Goal: Transaction & Acquisition: Download file/media

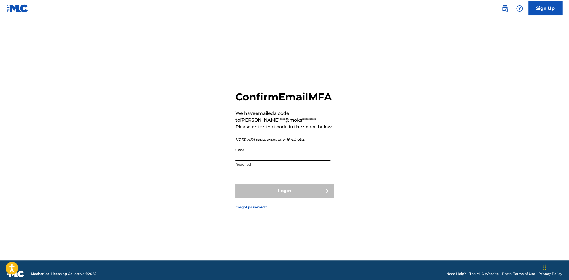
click at [260, 161] on input "Code" at bounding box center [282, 153] width 95 height 16
paste input "942535"
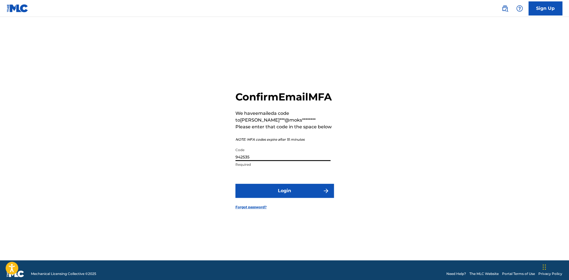
type input "942535"
click at [282, 196] on button "Login" at bounding box center [284, 191] width 98 height 14
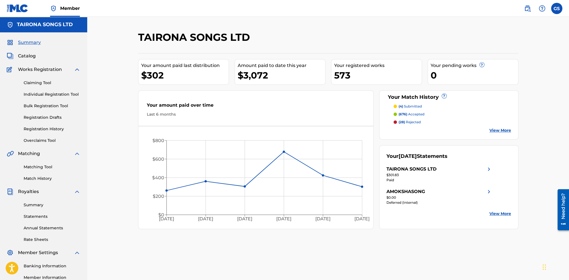
click at [35, 205] on link "Summary" at bounding box center [52, 205] width 57 height 6
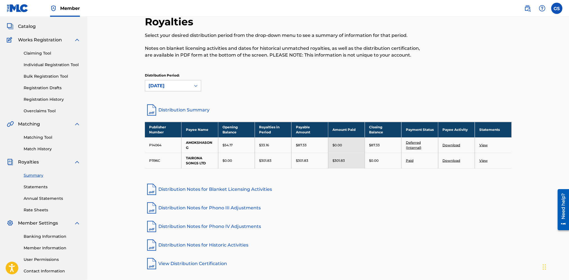
scroll to position [30, 0]
click at [454, 145] on link "Download" at bounding box center [451, 145] width 18 height 4
click at [451, 161] on link "Download" at bounding box center [451, 160] width 18 height 4
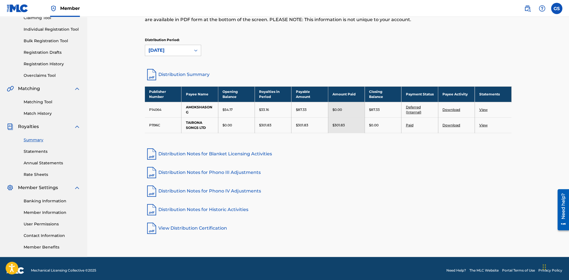
scroll to position [66, 0]
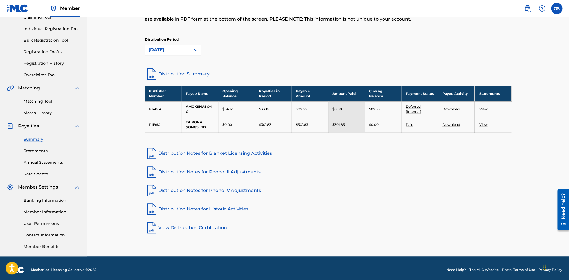
click at [40, 150] on link "Statements" at bounding box center [52, 151] width 57 height 6
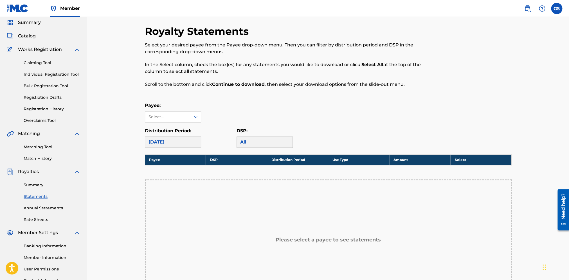
scroll to position [36, 0]
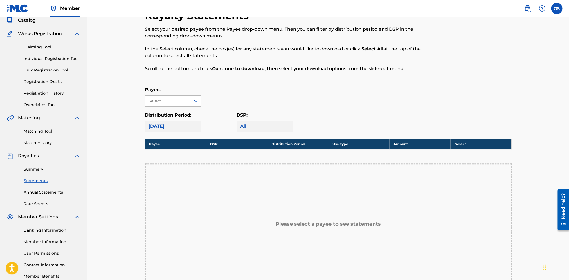
click at [193, 103] on div at bounding box center [196, 101] width 10 height 10
click at [184, 115] on div "AMOKSHASONG" at bounding box center [173, 114] width 56 height 14
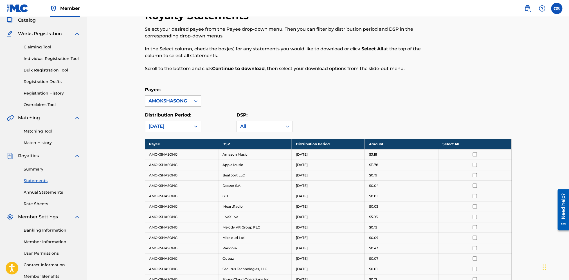
click at [449, 144] on th "Select All" at bounding box center [474, 144] width 73 height 10
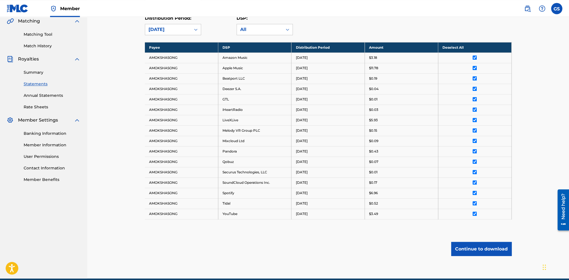
scroll to position [159, 0]
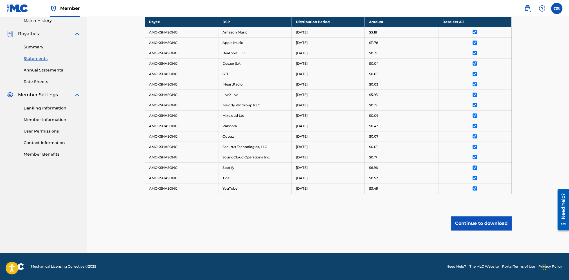
click at [502, 223] on button "Continue to download" at bounding box center [481, 223] width 60 height 14
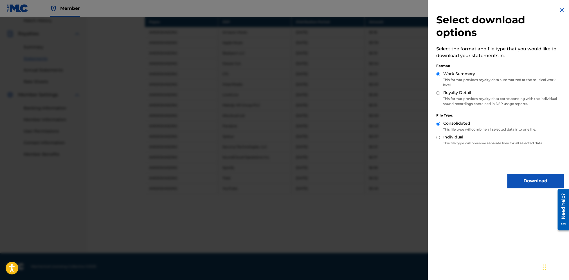
click at [439, 93] on input "Royalty Detail" at bounding box center [438, 93] width 4 height 4
radio input "true"
click at [532, 180] on button "Download" at bounding box center [535, 181] width 56 height 14
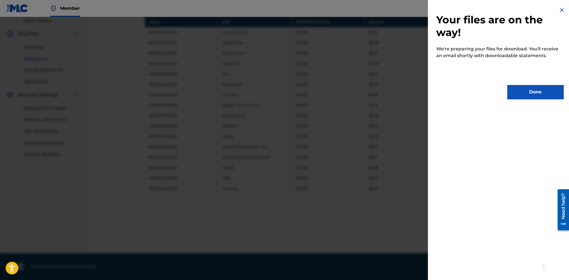
click at [531, 90] on button "Done" at bounding box center [535, 92] width 56 height 14
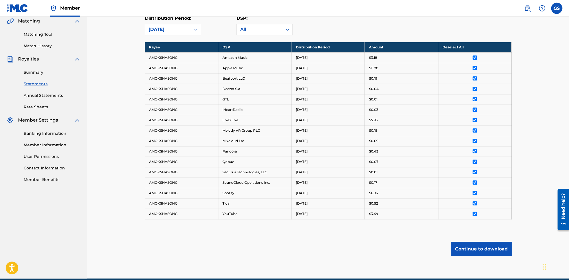
scroll to position [111, 0]
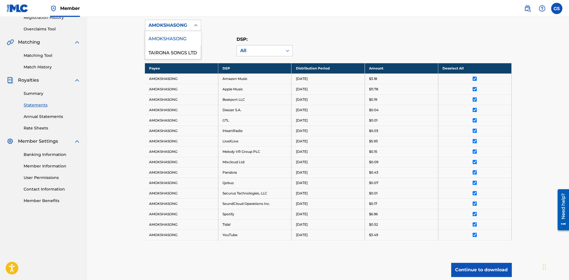
click at [193, 25] on icon at bounding box center [196, 25] width 6 height 6
click at [181, 52] on div "TAIRONA SONGS LTD" at bounding box center [173, 52] width 56 height 14
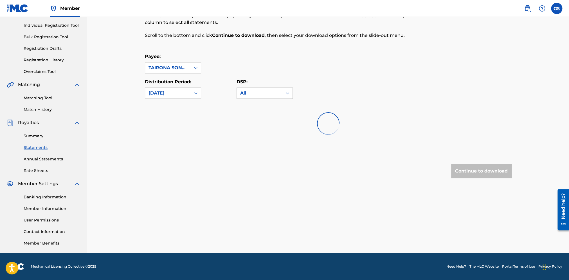
scroll to position [69, 0]
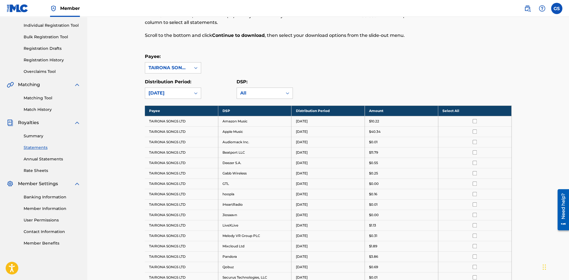
click at [454, 112] on th "Select All" at bounding box center [474, 110] width 73 height 10
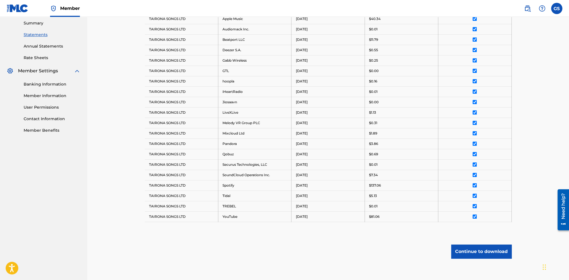
scroll to position [211, 0]
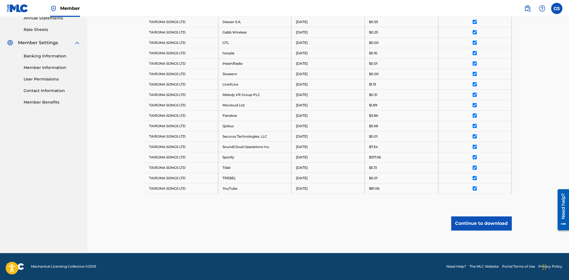
click at [478, 223] on button "Continue to download" at bounding box center [481, 223] width 60 height 14
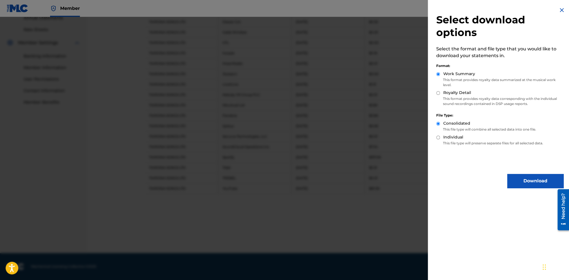
click at [438, 94] on input "Royalty Detail" at bounding box center [438, 93] width 4 height 4
radio input "true"
click at [524, 180] on button "Download" at bounding box center [535, 181] width 56 height 14
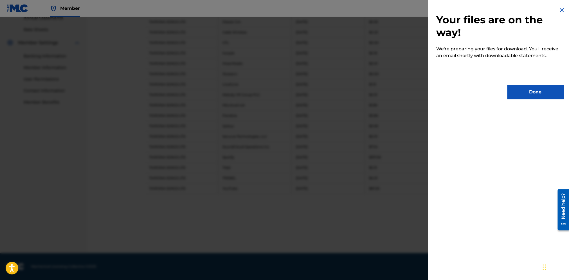
click at [518, 94] on button "Done" at bounding box center [535, 92] width 56 height 14
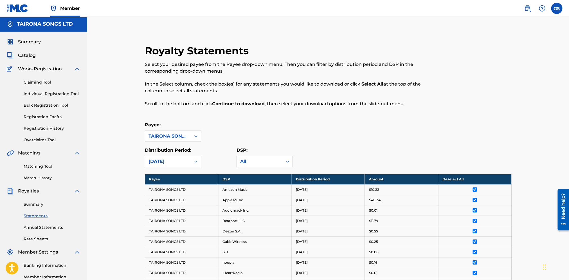
scroll to position [0, 0]
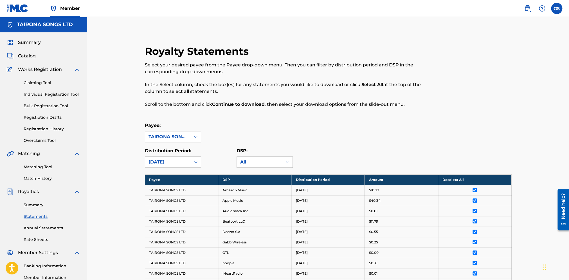
click at [32, 56] on span "Catalog" at bounding box center [27, 56] width 18 height 7
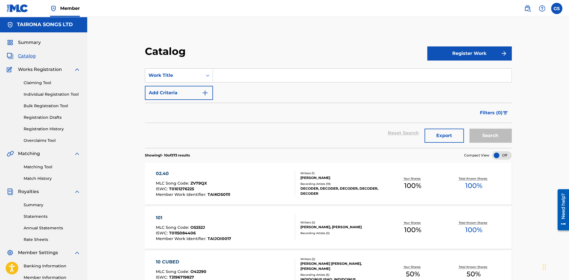
click at [55, 129] on link "Registration History" at bounding box center [52, 129] width 57 height 6
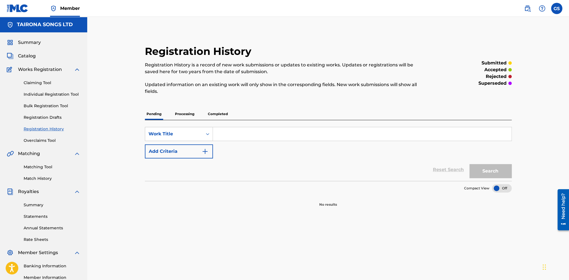
click at [185, 114] on p "Processing" at bounding box center [184, 114] width 23 height 12
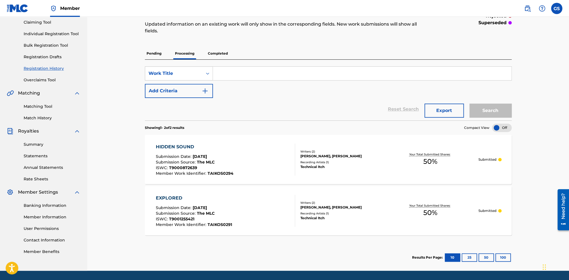
scroll to position [54, 0]
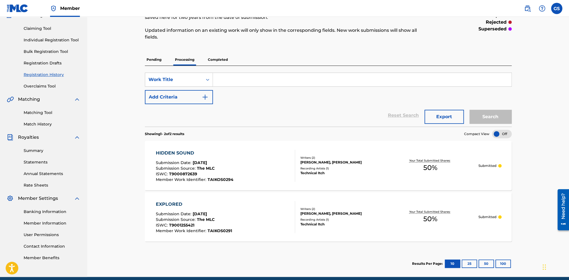
click at [221, 58] on p "Completed" at bounding box center [217, 60] width 23 height 12
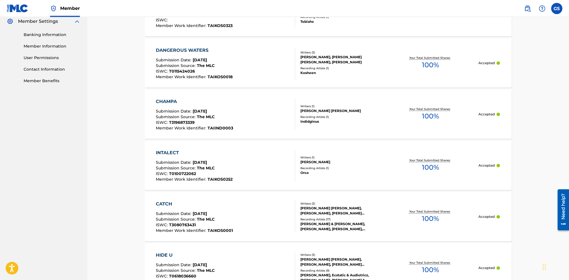
scroll to position [239, 0]
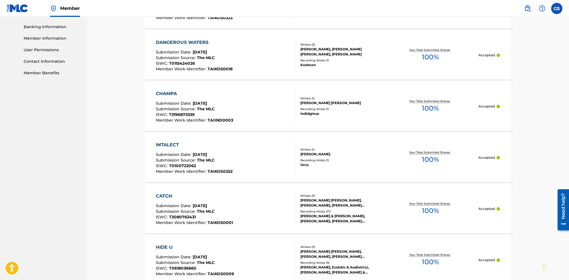
click at [163, 197] on div "CATCH" at bounding box center [194, 196] width 77 height 7
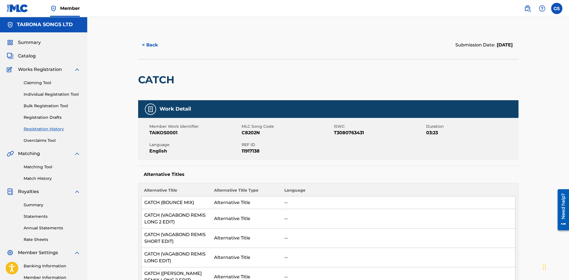
click at [148, 45] on button "< Back" at bounding box center [155, 45] width 34 height 14
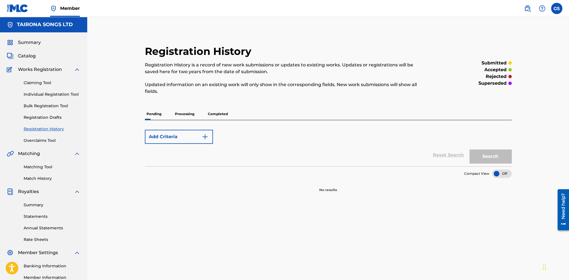
scroll to position [69, 0]
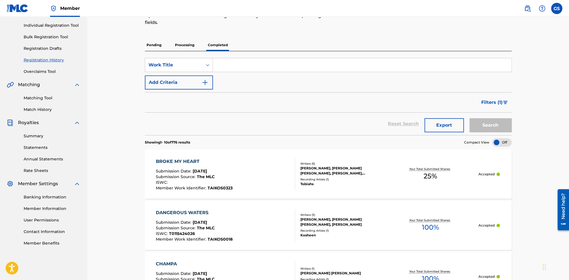
click at [188, 162] on div "BROKE MY HEART" at bounding box center [194, 161] width 77 height 7
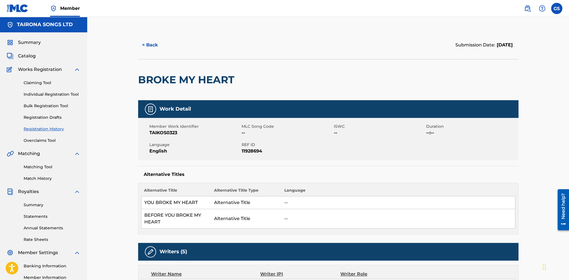
click at [25, 56] on span "Catalog" at bounding box center [27, 56] width 18 height 7
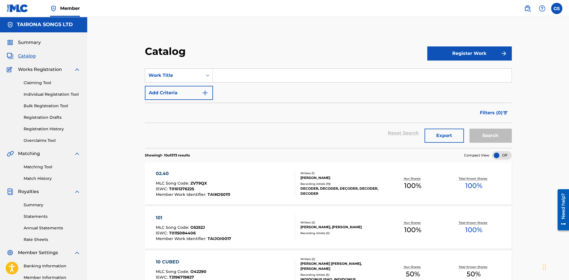
click at [258, 76] on input "Search Form" at bounding box center [362, 75] width 298 height 13
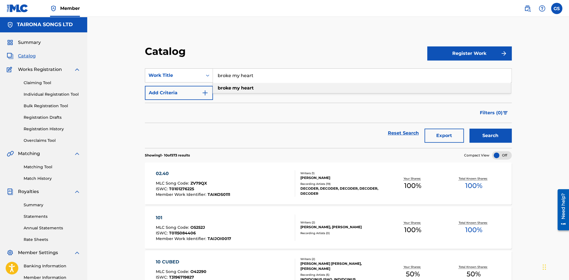
type input "broke my heart"
click at [258, 88] on div "broke my heart" at bounding box center [362, 88] width 298 height 10
click at [503, 137] on button "Search" at bounding box center [490, 135] width 42 height 14
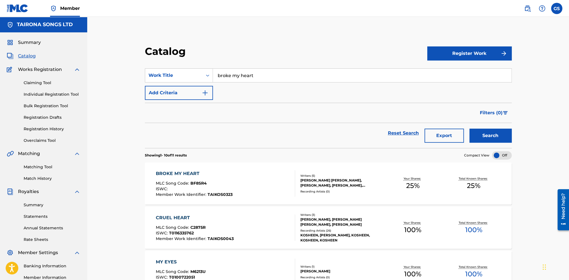
click at [204, 182] on span "BF8SR4" at bounding box center [198, 182] width 16 height 5
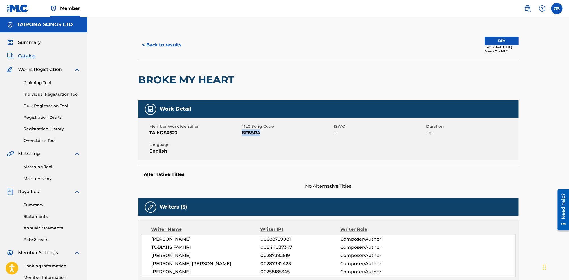
drag, startPoint x: 262, startPoint y: 133, endPoint x: 243, endPoint y: 134, distance: 19.7
click at [243, 134] on span "BF8SR4" at bounding box center [287, 132] width 91 height 7
copy span "BF8SR4"
click at [27, 57] on span "Catalog" at bounding box center [27, 56] width 18 height 7
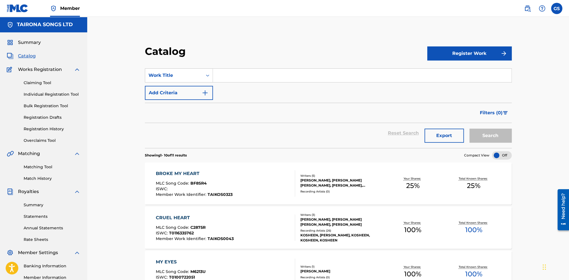
click at [35, 217] on link "Statements" at bounding box center [52, 216] width 57 height 6
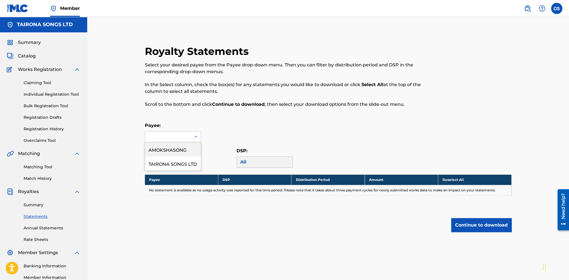
click at [186, 136] on div at bounding box center [168, 136] width 46 height 11
click at [185, 165] on div "TAIRONA SONGS LTD" at bounding box center [173, 163] width 56 height 14
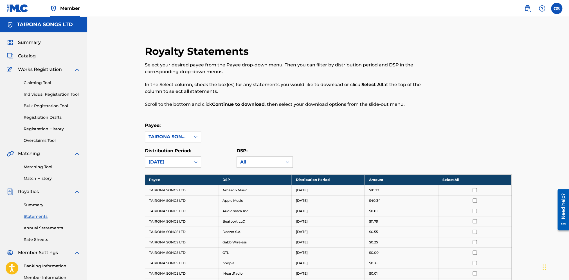
click at [455, 179] on th "Select All" at bounding box center [474, 179] width 73 height 10
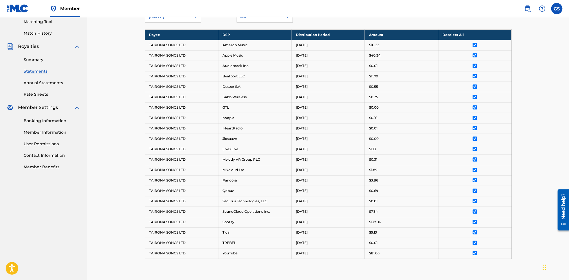
scroll to position [167, 0]
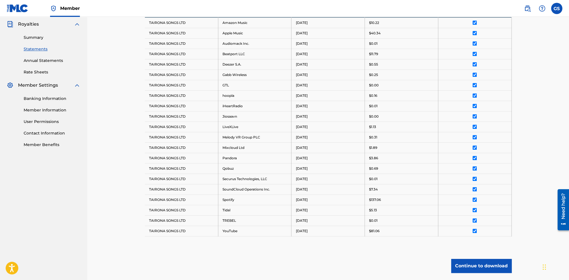
click at [492, 267] on button "Continue to download" at bounding box center [481, 266] width 60 height 14
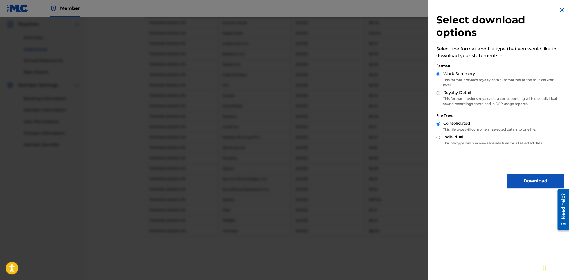
click at [438, 92] on input "Royalty Detail" at bounding box center [438, 93] width 4 height 4
radio input "true"
click at [525, 180] on button "Download" at bounding box center [535, 181] width 56 height 14
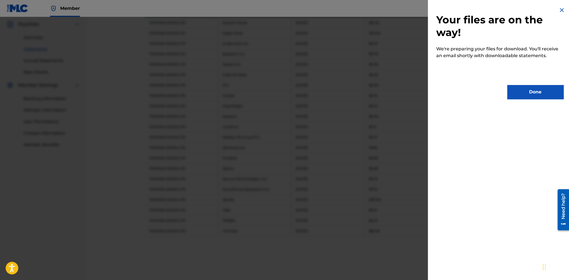
click at [528, 94] on button "Done" at bounding box center [535, 92] width 56 height 14
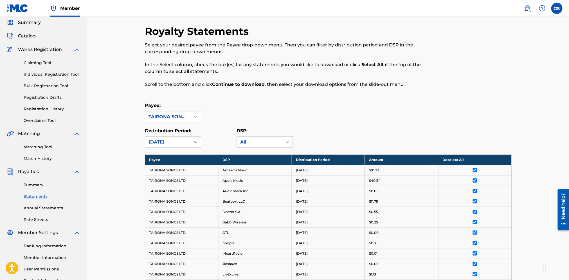
scroll to position [0, 0]
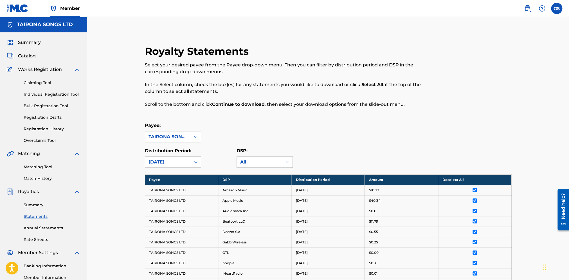
click at [44, 128] on link "Registration History" at bounding box center [52, 129] width 57 height 6
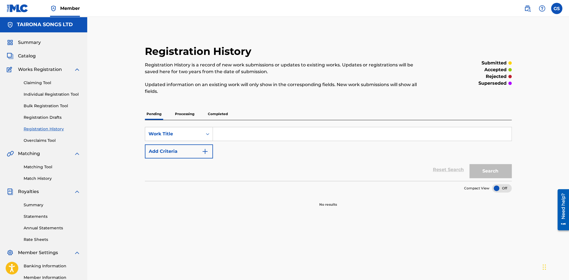
click at [215, 113] on p "Completed" at bounding box center [217, 114] width 23 height 12
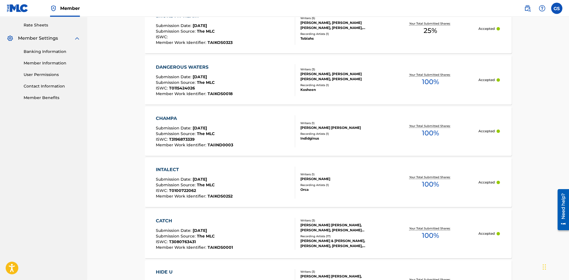
scroll to position [245, 0]
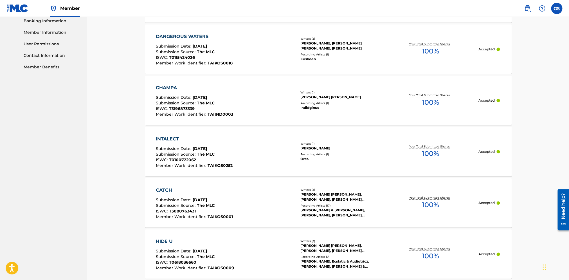
click at [488, 202] on p "Accepted" at bounding box center [486, 202] width 16 height 5
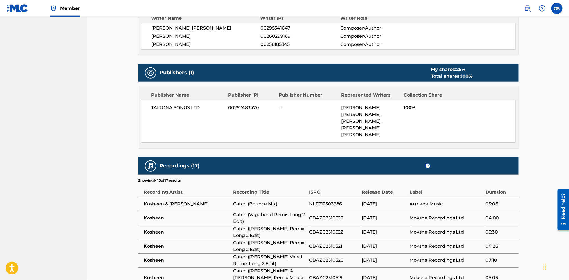
scroll to position [656, 0]
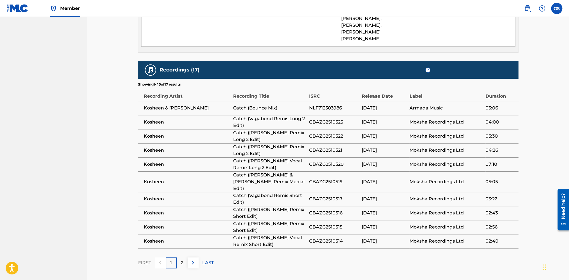
click at [182, 259] on p "2" at bounding box center [182, 262] width 3 height 7
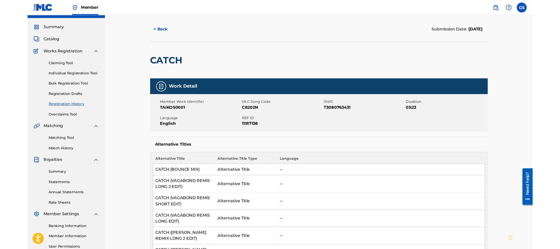
scroll to position [0, 0]
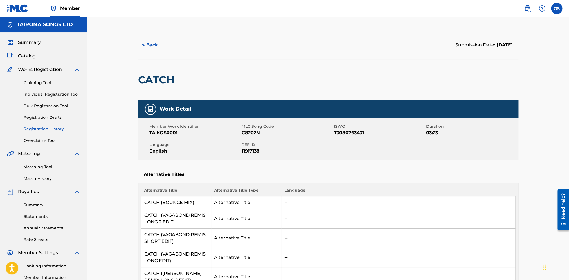
click at [31, 56] on span "Catalog" at bounding box center [27, 56] width 18 height 7
